Goal: Task Accomplishment & Management: Manage account settings

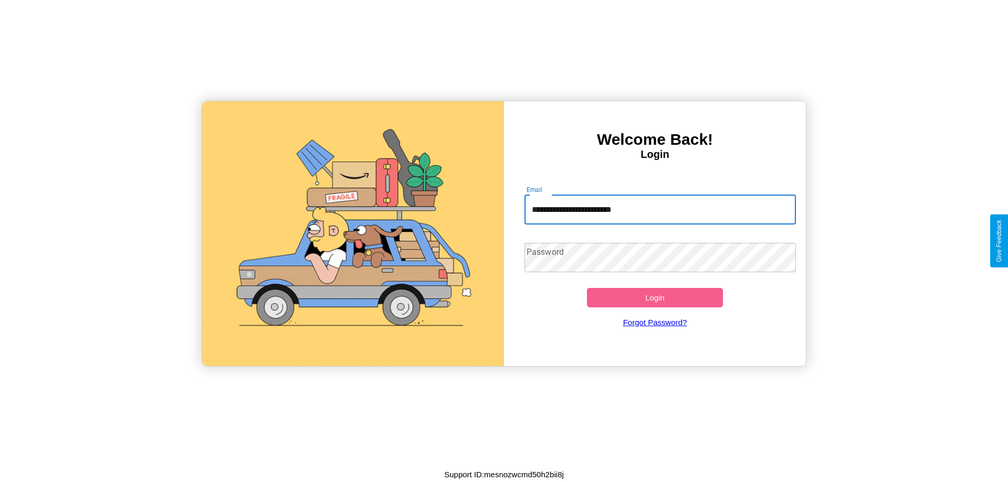
type input "**********"
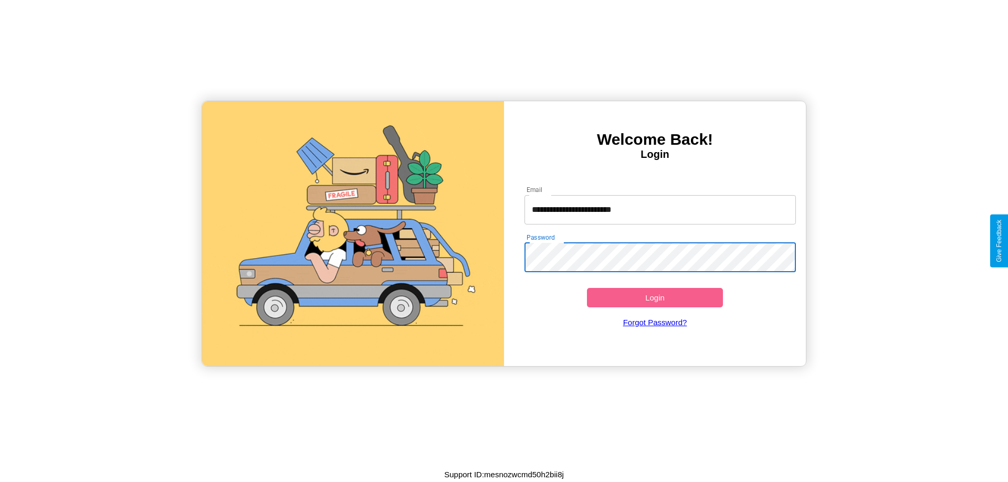
click at [654, 298] on button "Login" at bounding box center [655, 297] width 136 height 19
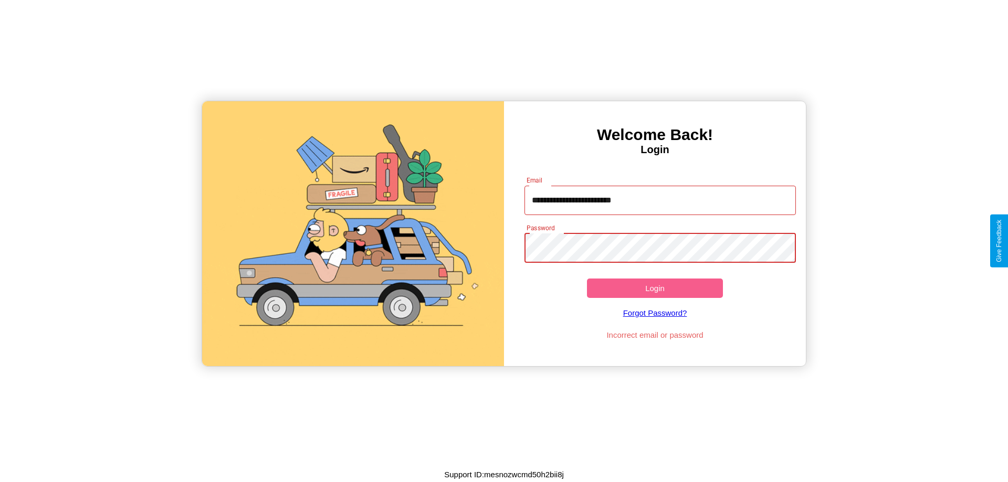
click at [654, 288] on button "Login" at bounding box center [655, 288] width 136 height 19
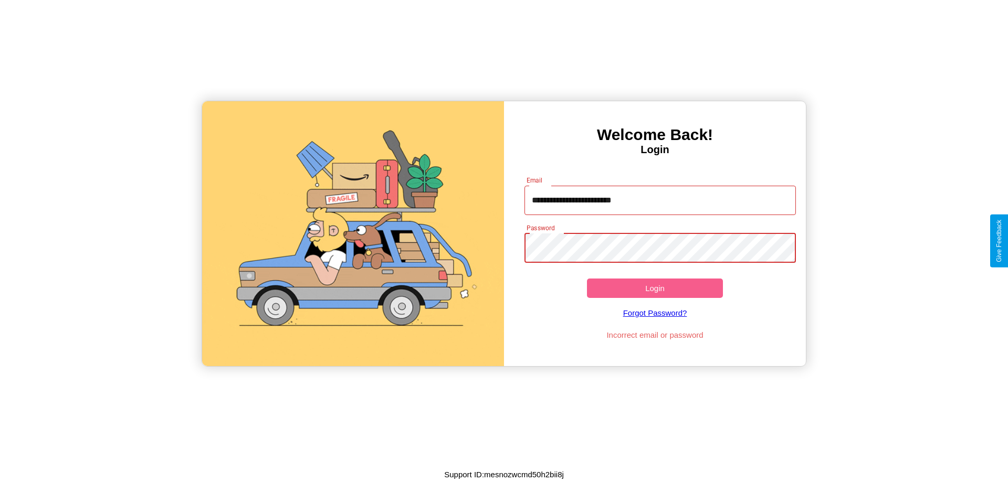
click at [654, 288] on button "Login" at bounding box center [655, 288] width 136 height 19
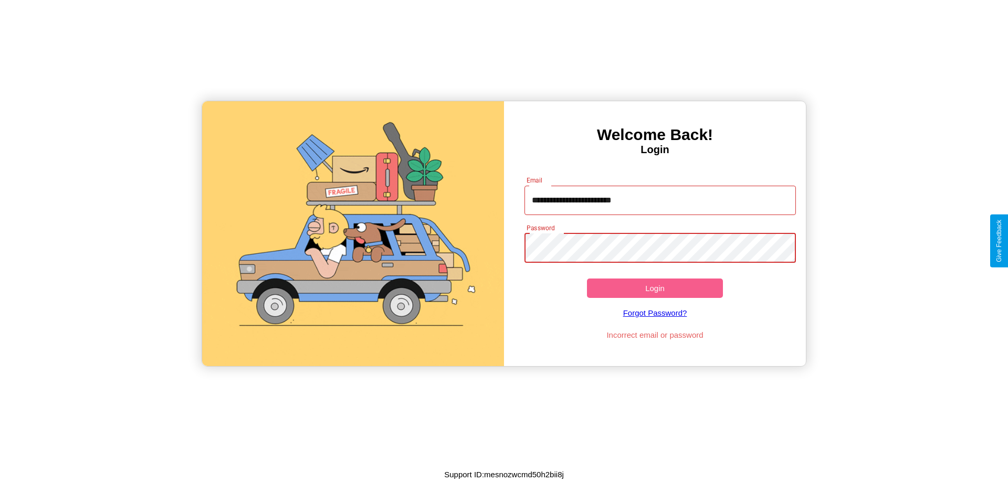
click at [654, 288] on button "Login" at bounding box center [655, 288] width 136 height 19
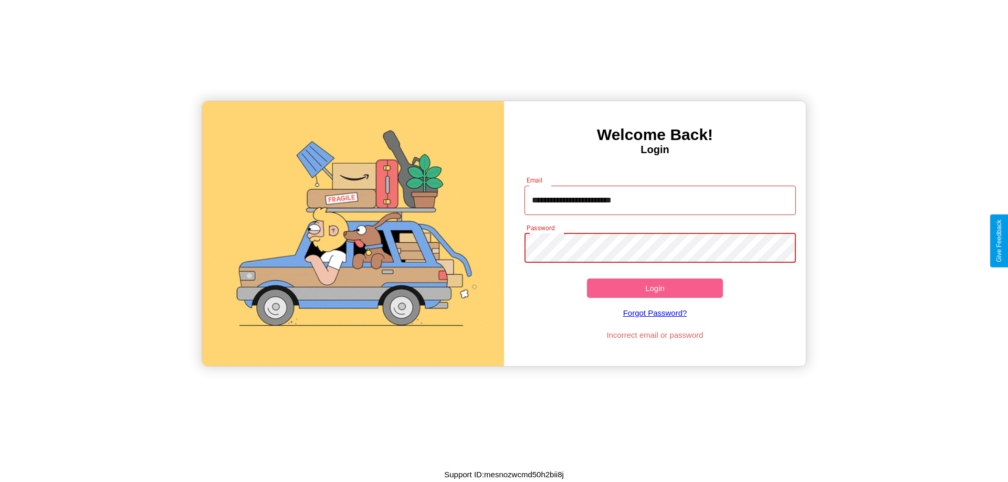
click at [654, 288] on button "Login" at bounding box center [655, 288] width 136 height 19
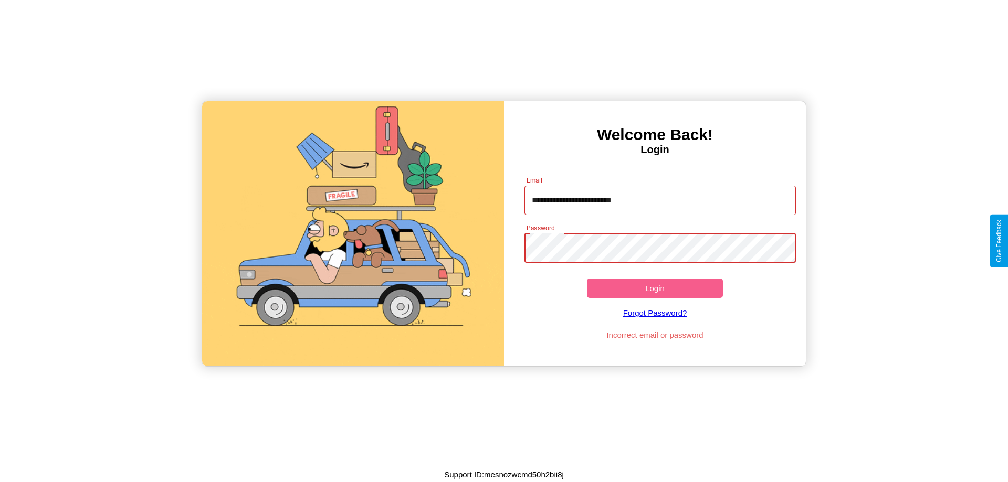
click at [654, 288] on button "Login" at bounding box center [655, 288] width 136 height 19
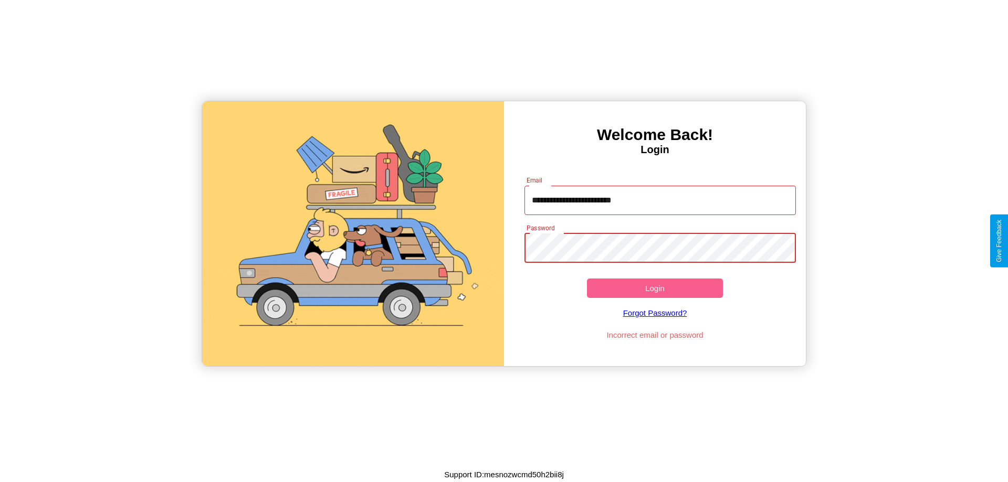
click at [654, 288] on button "Login" at bounding box center [655, 288] width 136 height 19
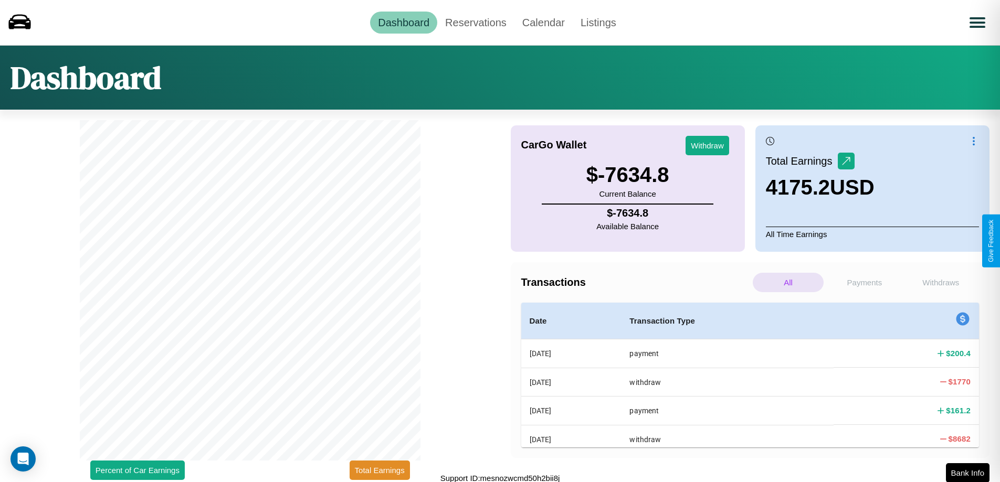
scroll to position [3, 0]
